Goal: Transaction & Acquisition: Purchase product/service

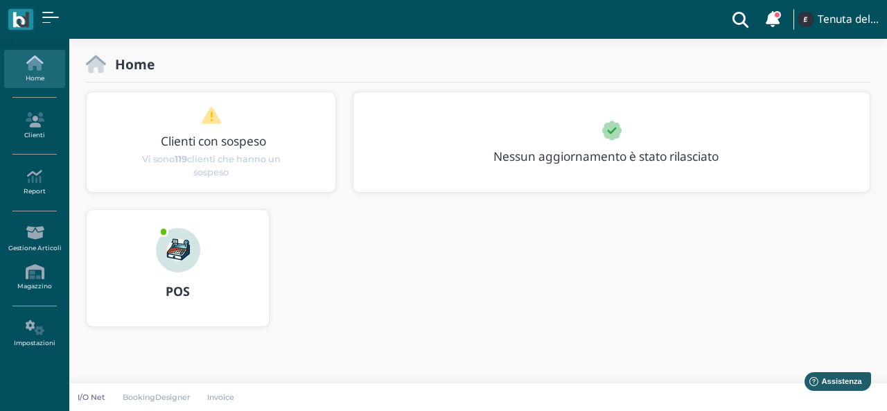
click at [181, 264] on img at bounding box center [178, 250] width 44 height 44
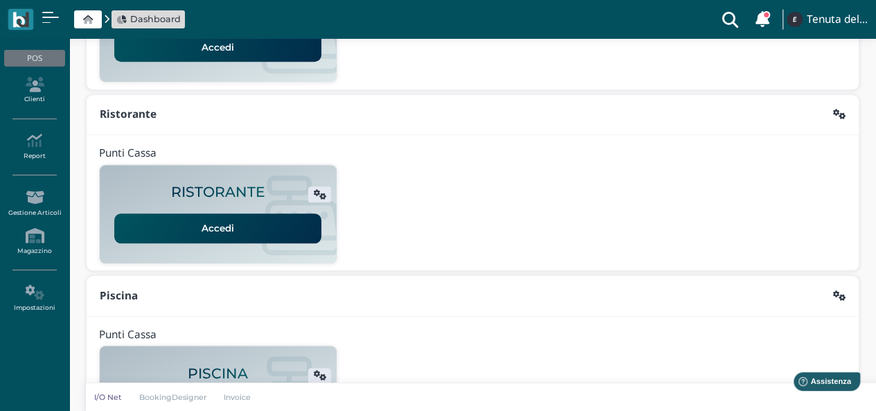
scroll to position [354, 0]
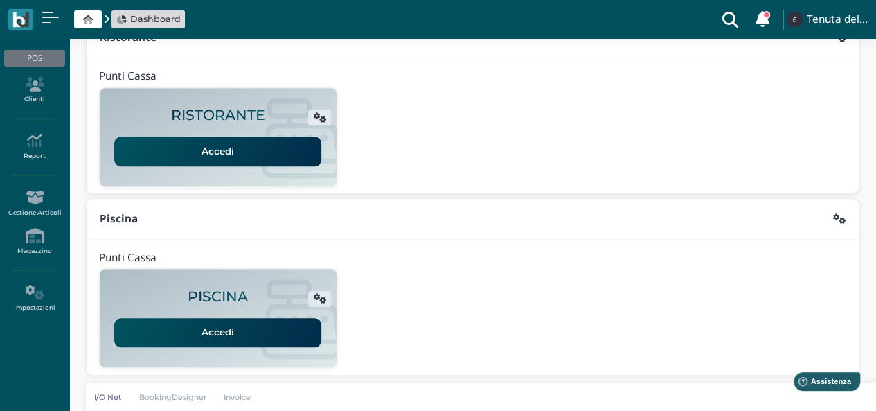
click at [195, 326] on link "Accedi" at bounding box center [217, 332] width 207 height 29
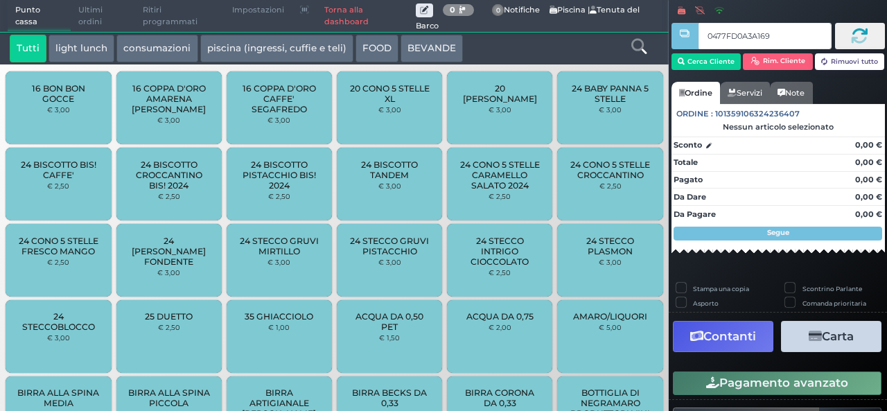
type input "0477FD0A3A1691"
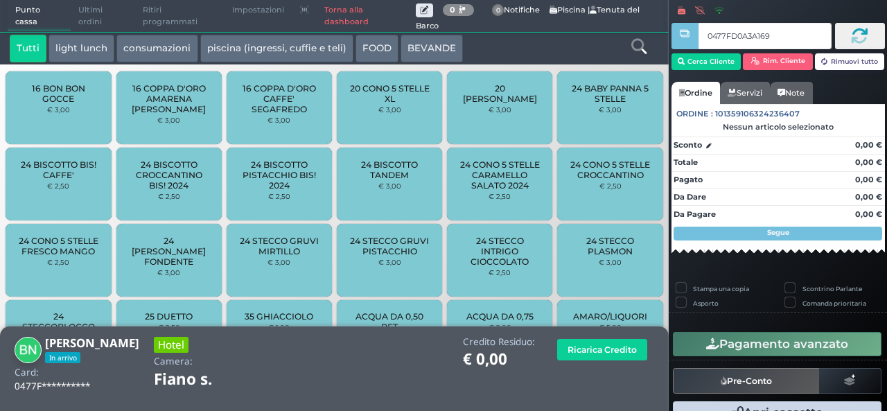
type input "0477FD0A3A1691"
type input "047B118A7F1D94"
click at [269, 49] on button "piscina (ingressi, cuffie e teli)" at bounding box center [276, 49] width 153 height 28
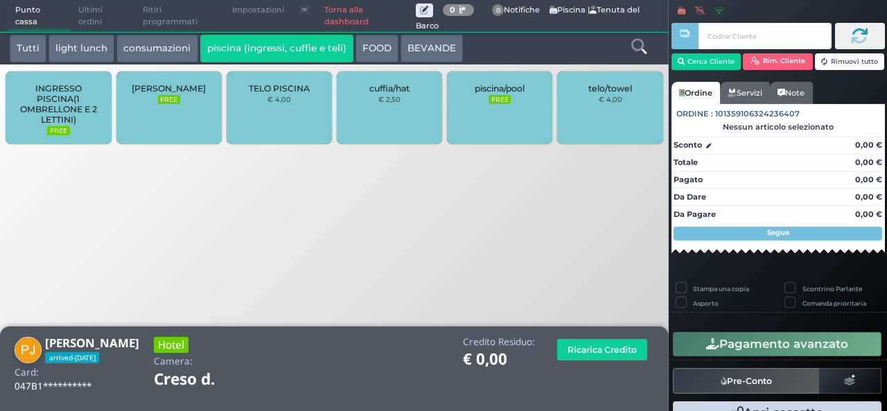
click at [279, 117] on div "TELO PISCINA € 4,00" at bounding box center [279, 107] width 105 height 73
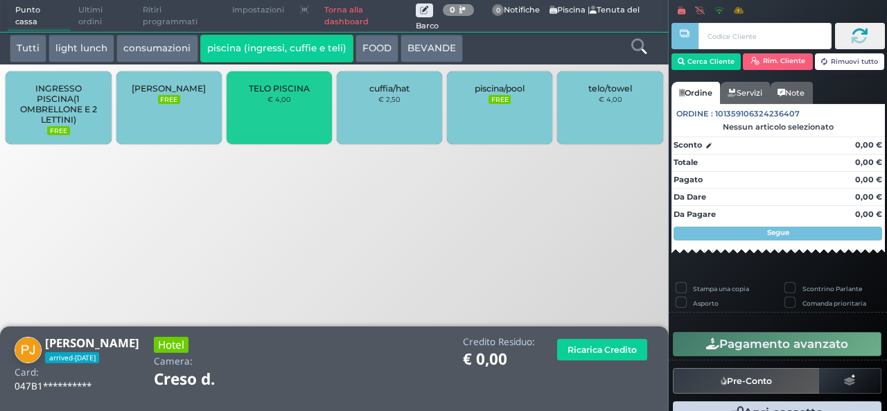
click at [502, 265] on div "Punto cassa [GEOGRAPHIC_DATA] Ultimi ordini Delivery Ritiri programmati Imposta…" at bounding box center [443, 205] width 887 height 411
click at [282, 121] on div "TELO PISCINA € 4,00" at bounding box center [279, 107] width 105 height 73
click at [292, 124] on div "TELO PISCINA € 4,00" at bounding box center [279, 107] width 105 height 73
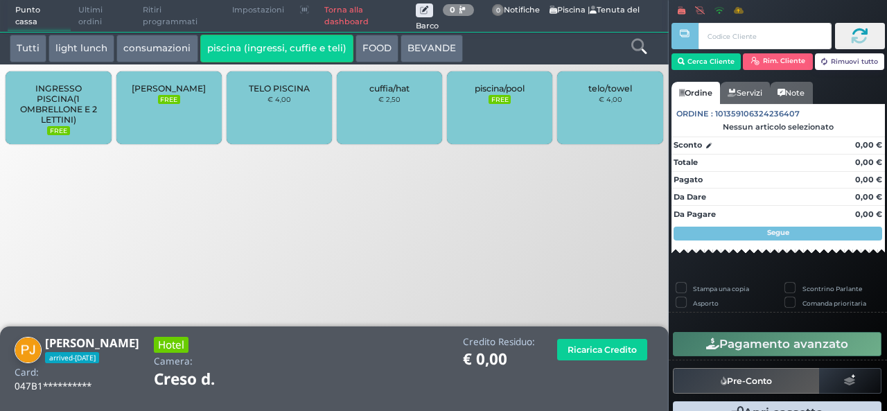
click at [292, 119] on div "TELO PISCINA € 4,00" at bounding box center [279, 107] width 105 height 73
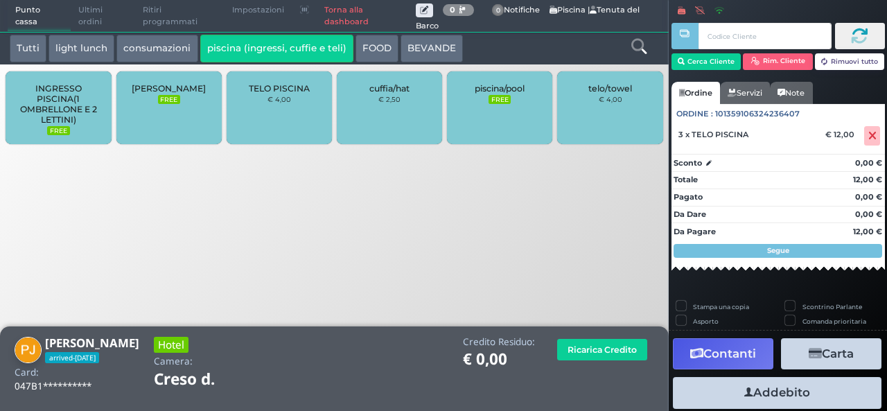
click at [791, 394] on button "Addebito" at bounding box center [777, 392] width 208 height 31
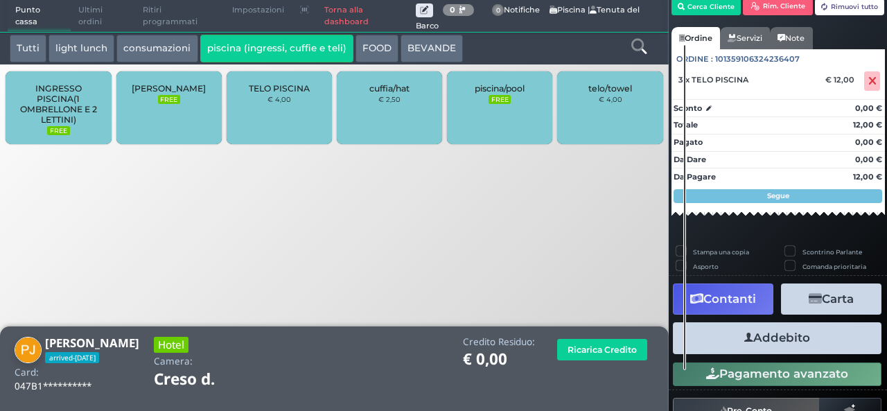
scroll to position [79, 0]
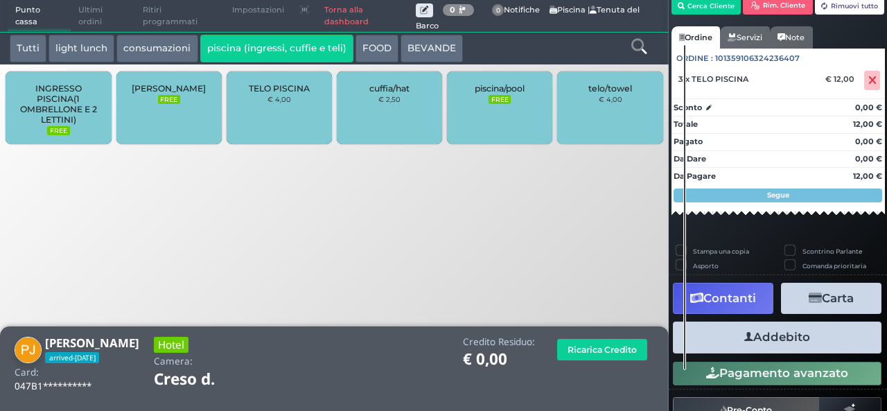
click at [747, 338] on button "Addebito" at bounding box center [777, 336] width 208 height 31
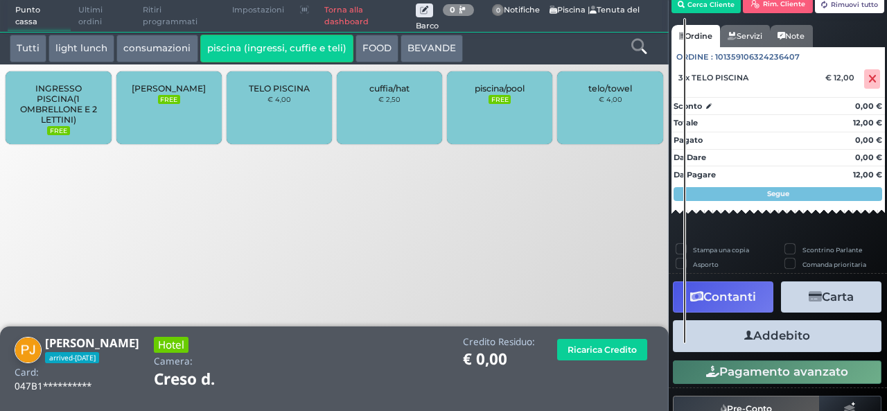
scroll to position [98, 0]
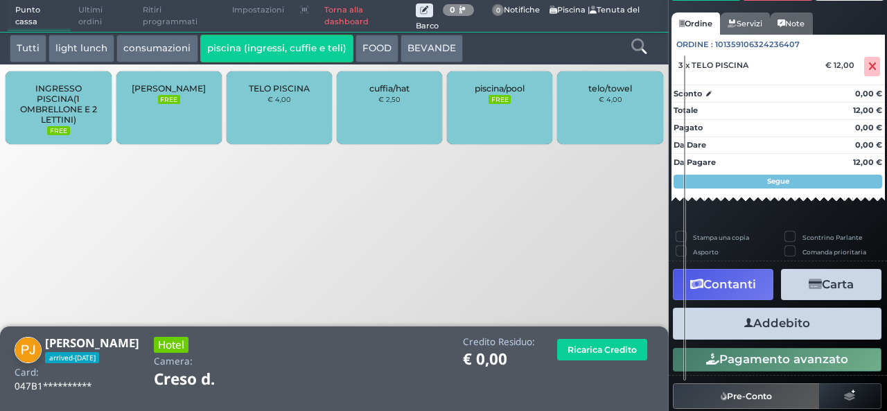
click at [772, 321] on button "Addebito" at bounding box center [777, 323] width 208 height 31
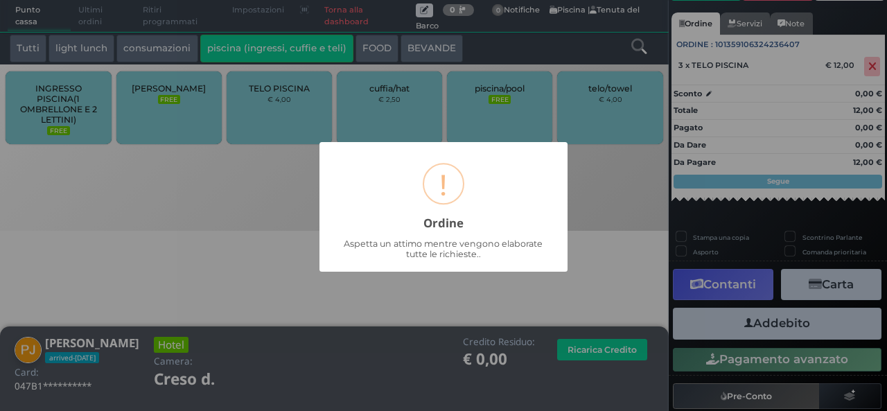
click at [499, 249] on div "Aspetta un attimo mentre vengono elaborate tutte le richieste.." at bounding box center [443, 248] width 220 height 21
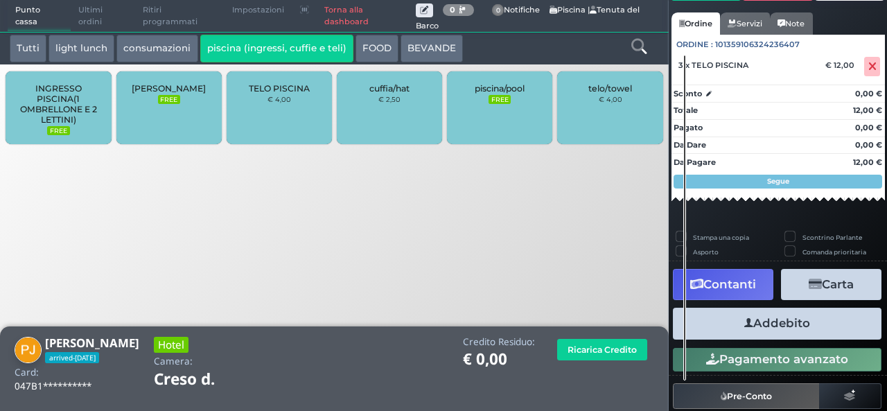
click at [754, 319] on button "Addebito" at bounding box center [777, 323] width 208 height 31
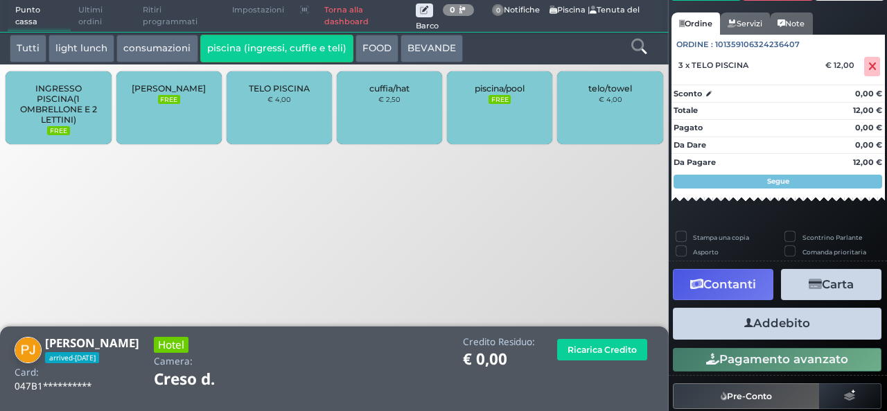
click at [754, 318] on button "Addebito" at bounding box center [777, 323] width 208 height 31
click at [761, 336] on button "Addebito" at bounding box center [777, 323] width 208 height 31
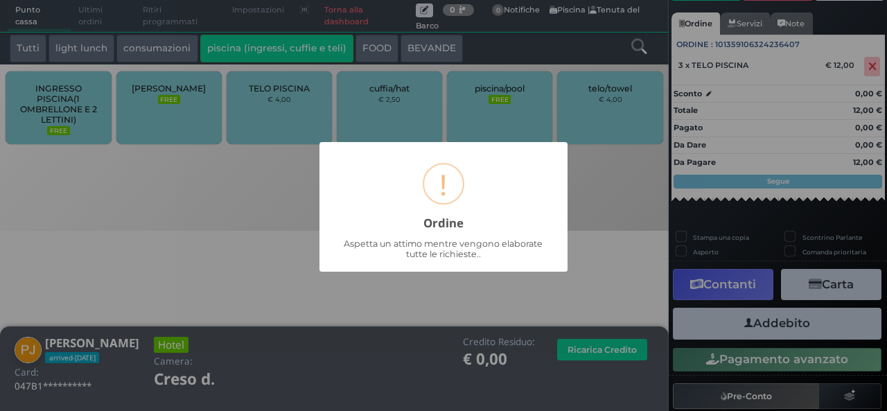
click at [499, 260] on div "× ! Ordine Aspetta un attimo mentre vengono elaborate tutte le richieste.. OK N…" at bounding box center [443, 207] width 248 height 130
click at [813, 326] on div "× ! Ordine Aspetta un attimo mentre vengono elaborate tutte le richieste.. OK N…" at bounding box center [443, 205] width 887 height 411
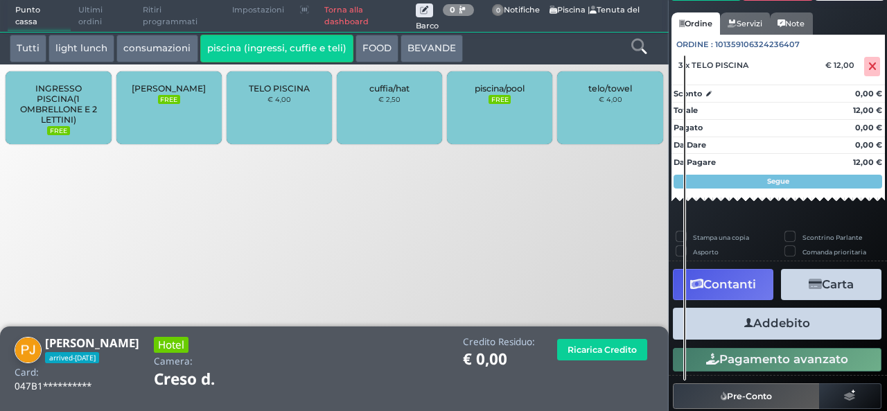
click at [813, 326] on button "Addebito" at bounding box center [777, 323] width 208 height 31
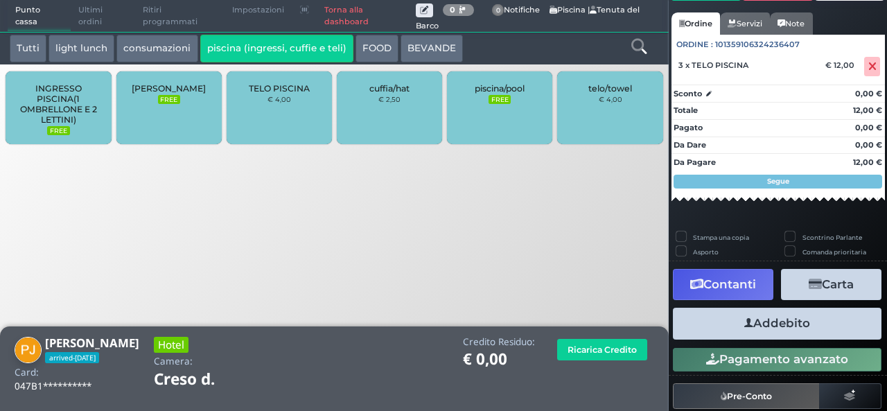
click at [769, 322] on button "Addebito" at bounding box center [777, 323] width 208 height 31
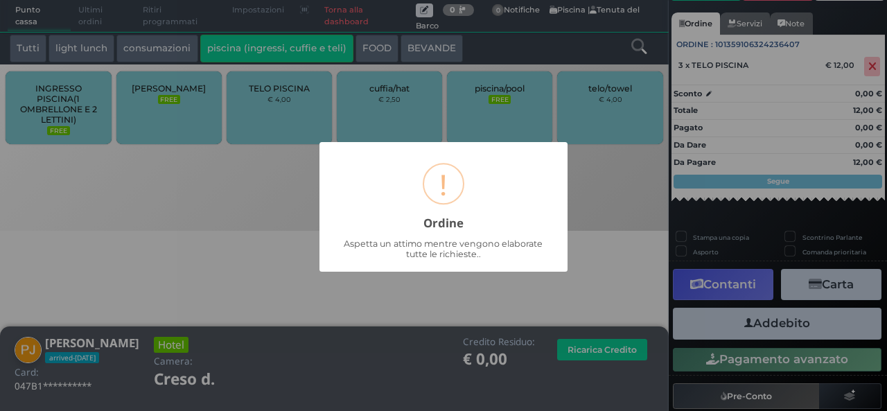
click at [449, 222] on h2 "Ordine" at bounding box center [443, 219] width 248 height 22
click at [801, 331] on div "× ! Ordine Aspetta un attimo mentre vengono elaborate tutte le richieste.. OK N…" at bounding box center [443, 205] width 887 height 411
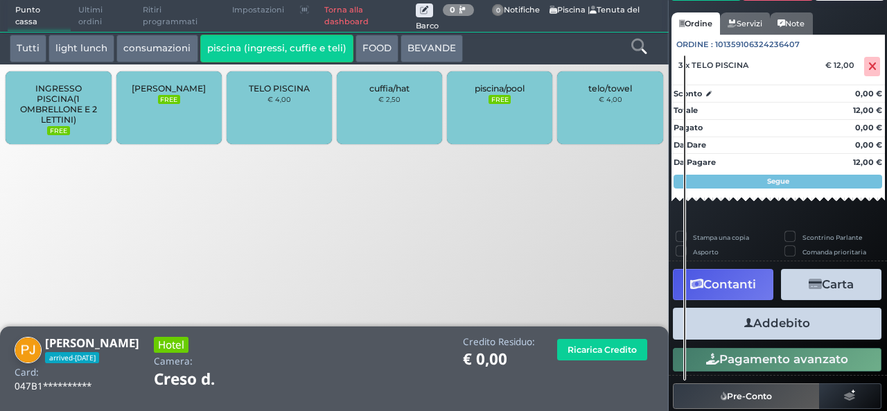
click at [798, 326] on button "Addebito" at bounding box center [777, 323] width 208 height 31
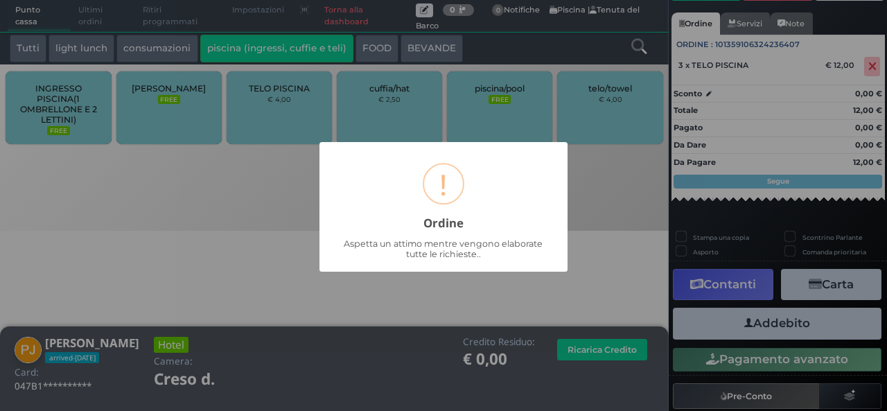
click at [490, 274] on div "× ! Ordine Aspetta un attimo mentre vengono elaborate tutte le richieste.. OK N…" at bounding box center [443, 205] width 887 height 411
